Goal: Find specific page/section: Find specific page/section

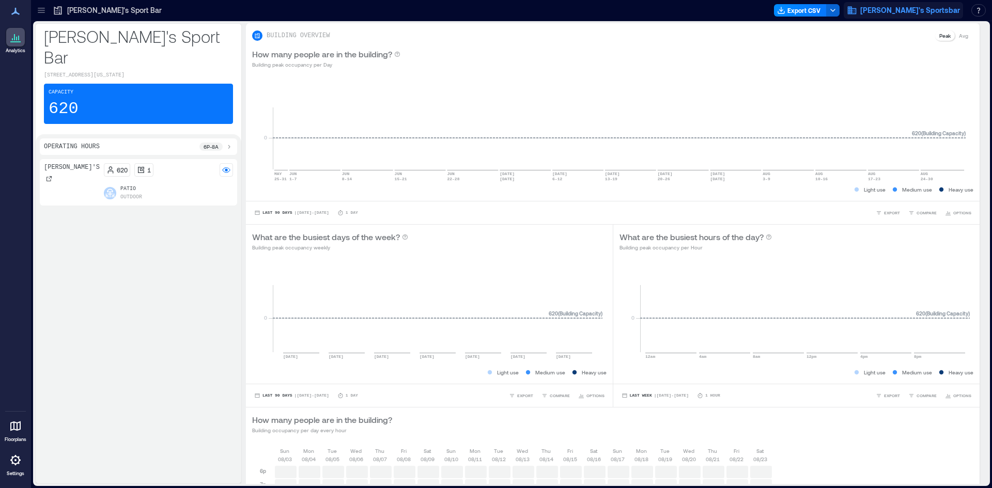
click at [943, 12] on span "[PERSON_NAME]'s Sportsbar" at bounding box center [910, 10] width 100 height 10
click at [936, 12] on span "[PERSON_NAME]'s Sportsbar" at bounding box center [910, 10] width 100 height 10
click at [17, 41] on icon at bounding box center [15, 37] width 12 height 12
click at [12, 15] on icon at bounding box center [15, 11] width 12 height 12
click at [85, 6] on p "[PERSON_NAME]'s Sport Bar" at bounding box center [114, 10] width 95 height 10
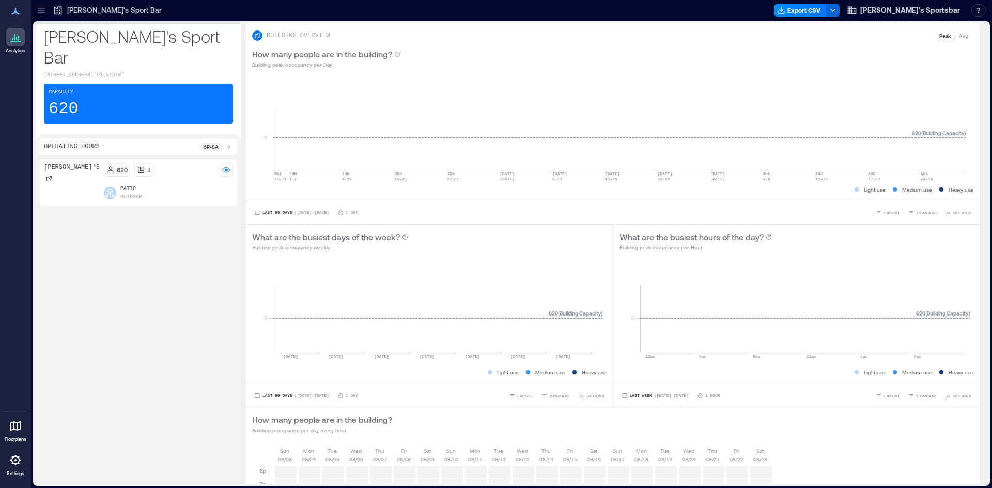
click at [18, 435] on div at bounding box center [15, 426] width 19 height 19
